Goal: Check status: Check status

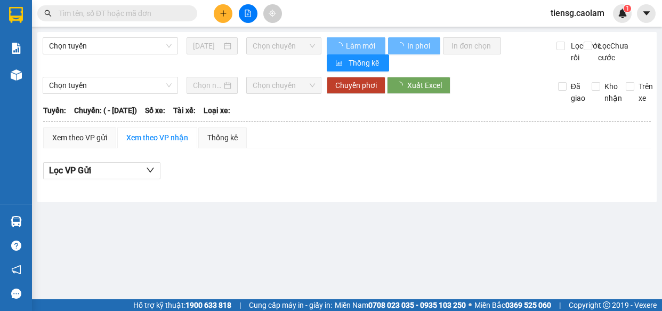
type input "[DATE]"
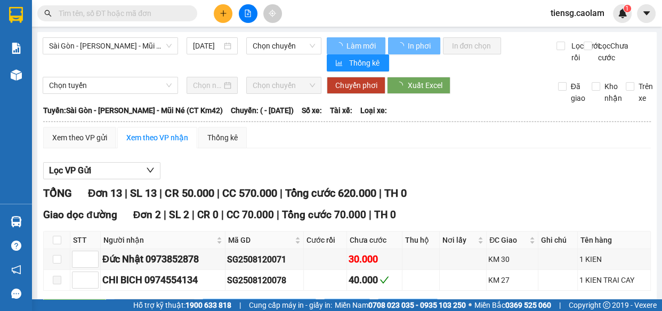
type input "[DATE]"
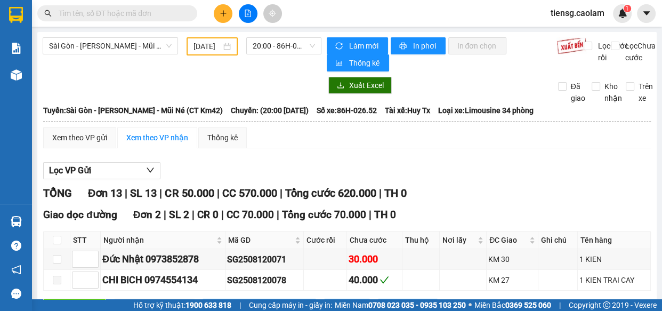
click at [9, 10] on div at bounding box center [16, 14] width 19 height 19
